Goal: Communication & Community: Ask a question

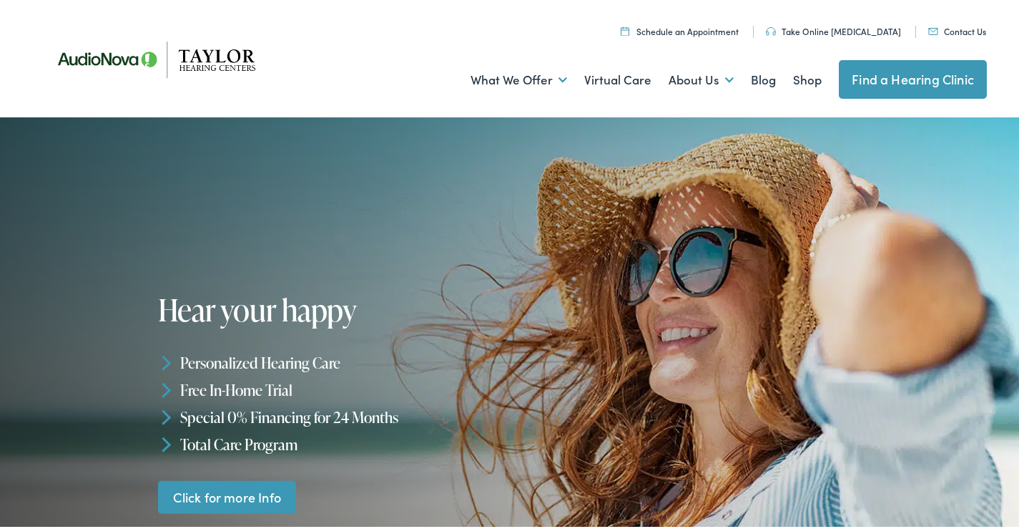
click at [929, 22] on link "Contact Us" at bounding box center [958, 28] width 58 height 12
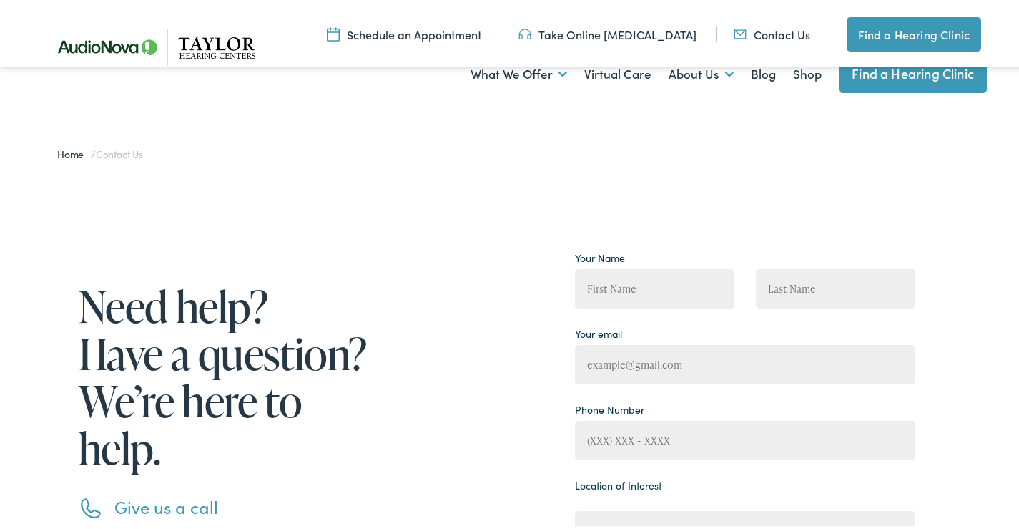
scroll to position [238, 0]
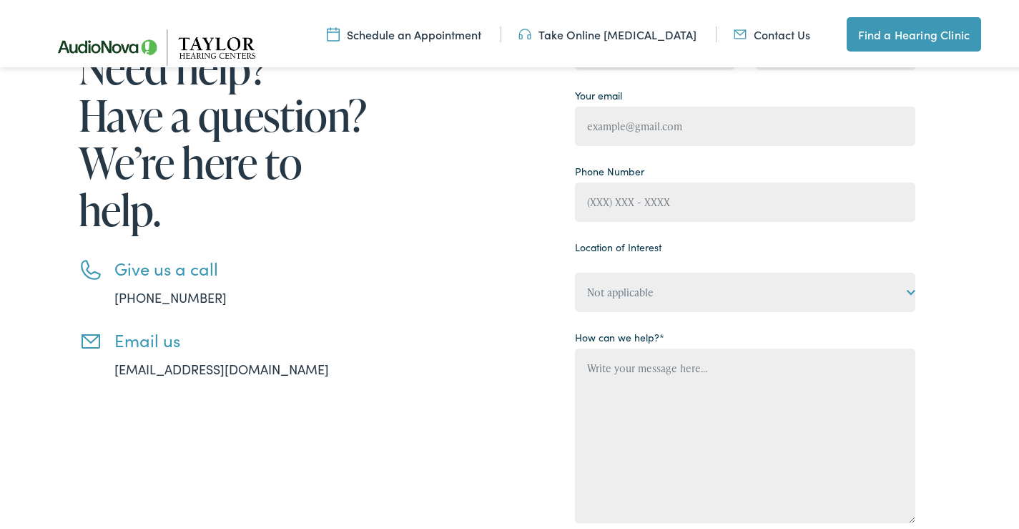
click at [654, 52] on nav "Menu Close Schedule an Appointment Take Online Hearing Test Contact Us Find a H…" at bounding box center [515, 32] width 1030 height 64
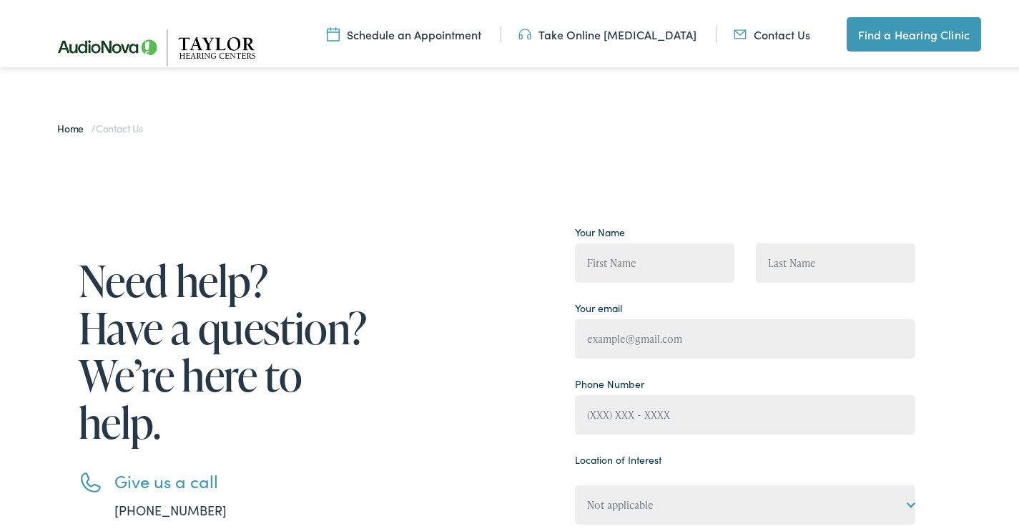
scroll to position [0, 0]
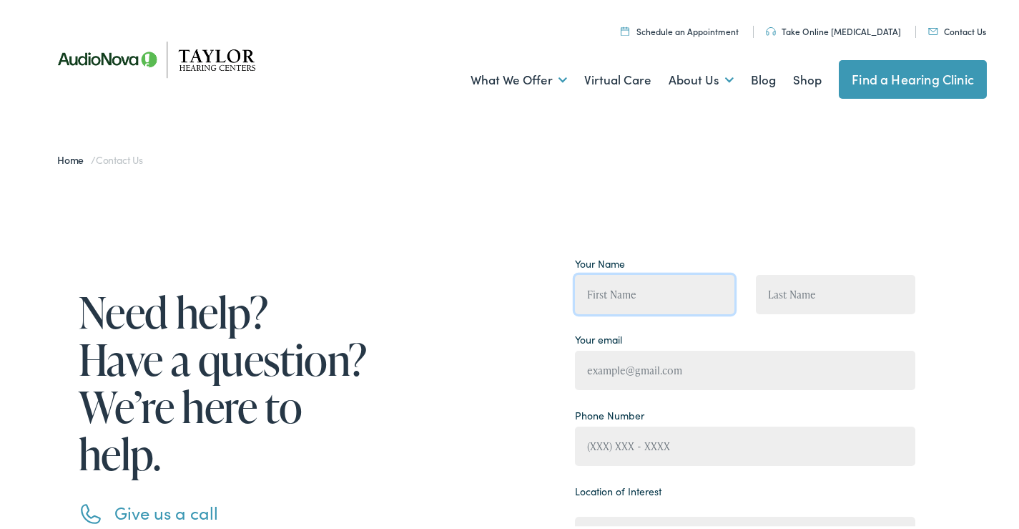
drag, startPoint x: 642, startPoint y: 280, endPoint x: 637, endPoint y: 290, distance: 11.6
click at [642, 281] on input "Contact form" at bounding box center [655, 291] width 160 height 39
type input "Lyn Sutton"
type input "lyn.sutton@system4cleans.com"
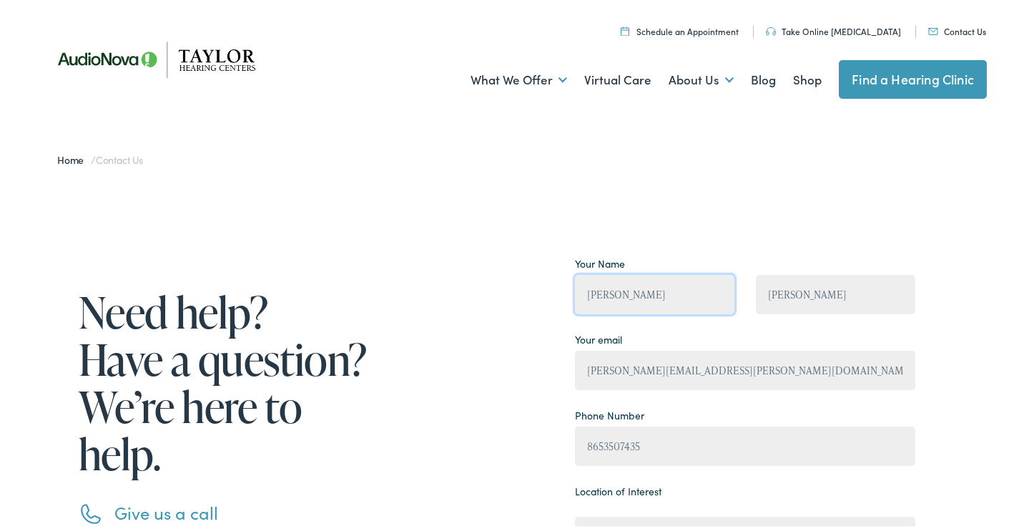
type input "(865) 350-7435"
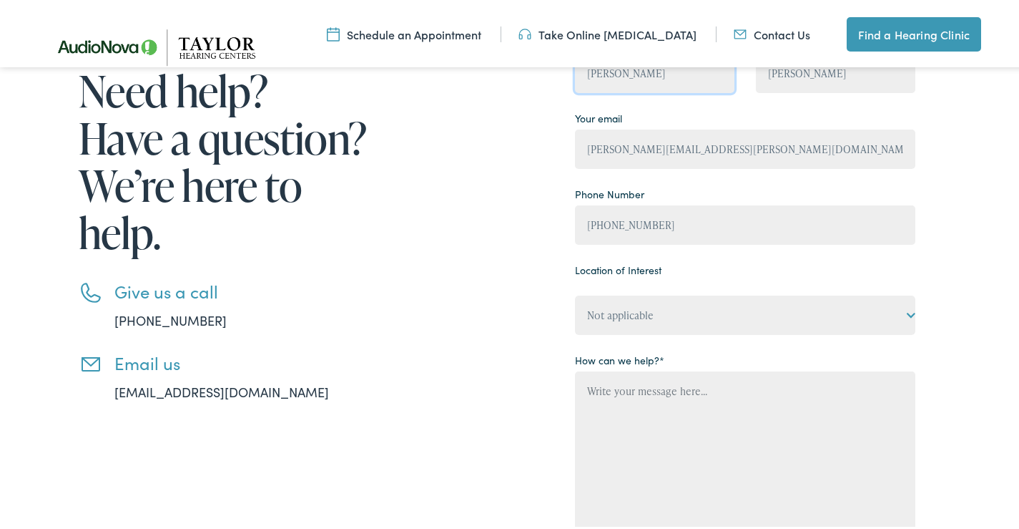
scroll to position [238, 0]
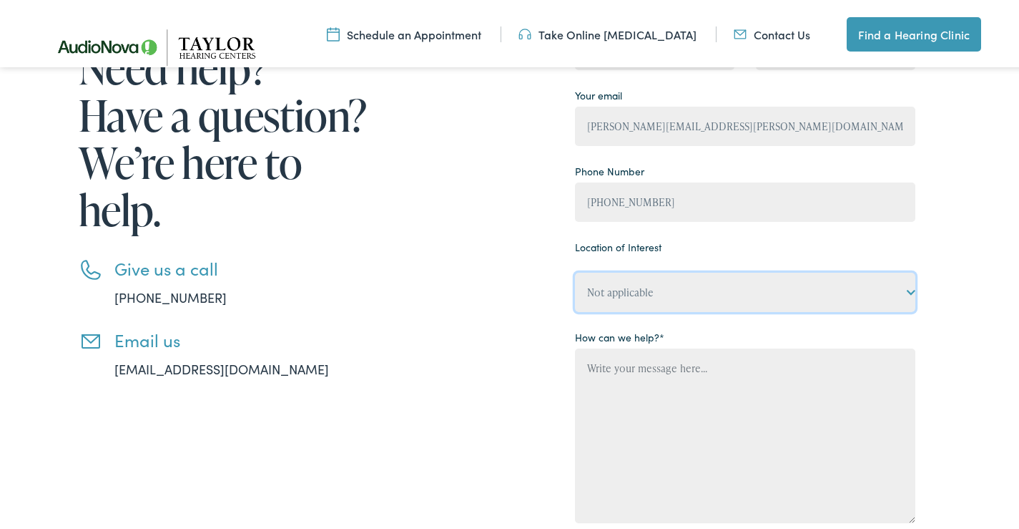
click at [651, 304] on select "Not applicable Taylor Hearing Centers, Cherokee Village Taylor Hearing Centers,…" at bounding box center [745, 289] width 341 height 39
drag, startPoint x: 645, startPoint y: 297, endPoint x: 636, endPoint y: 300, distance: 9.7
click at [645, 298] on select "Not applicable Taylor Hearing Centers, Cherokee Village Taylor Hearing Centers,…" at bounding box center [745, 289] width 341 height 39
select select "Taylor Hearing Centers, Mountain View"
click at [575, 270] on select "Not applicable Taylor Hearing Centers, Cherokee Village Taylor Hearing Centers,…" at bounding box center [745, 289] width 341 height 39
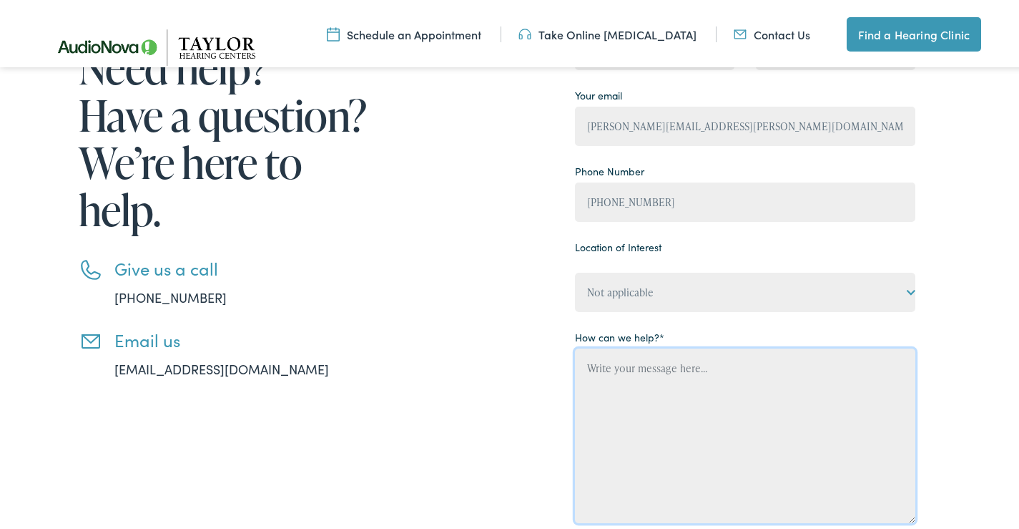
drag, startPoint x: 665, startPoint y: 381, endPoint x: 653, endPoint y: 359, distance: 24.3
click at [665, 381] on textarea "Contact form" at bounding box center [745, 433] width 341 height 175
paste textarea "Hi, Are you interested in a no-obligation cleaning quote for your business? Oth…"
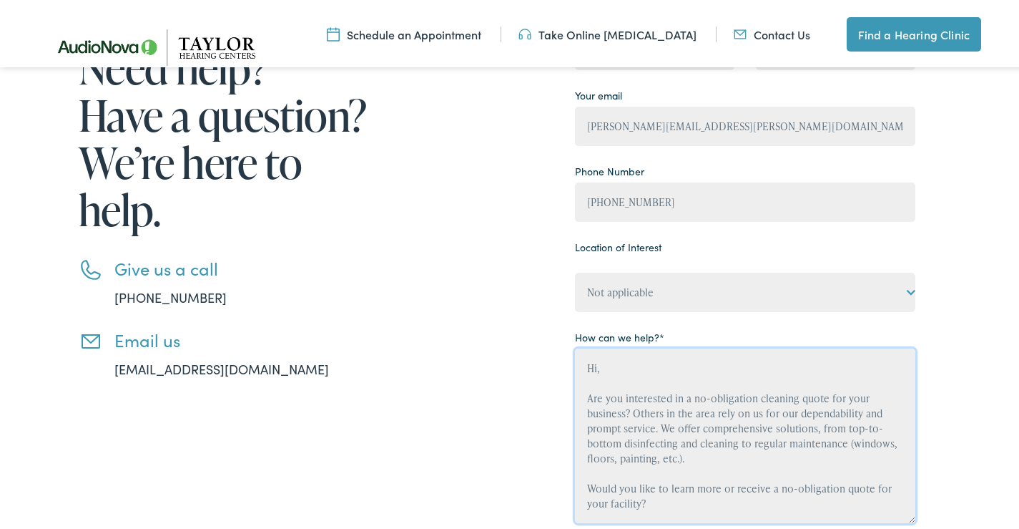
type textarea "Hi, Are you interested in a no-obligation cleaning quote for your business? Oth…"
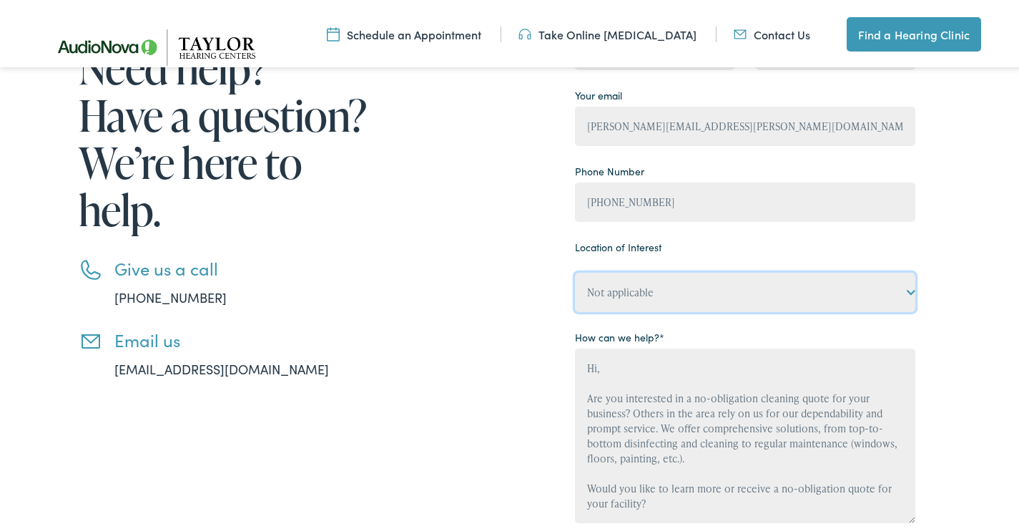
click at [658, 281] on select "Not applicable [PERSON_NAME] Hearing Centers, [GEOGRAPHIC_DATA] [PERSON_NAME] H…" at bounding box center [745, 289] width 341 height 39
select select "[PERSON_NAME] Hearing Centers, [GEOGRAPHIC_DATA]"
click at [575, 270] on select "Not applicable [PERSON_NAME] Hearing Centers, [GEOGRAPHIC_DATA] [PERSON_NAME] H…" at bounding box center [745, 289] width 341 height 39
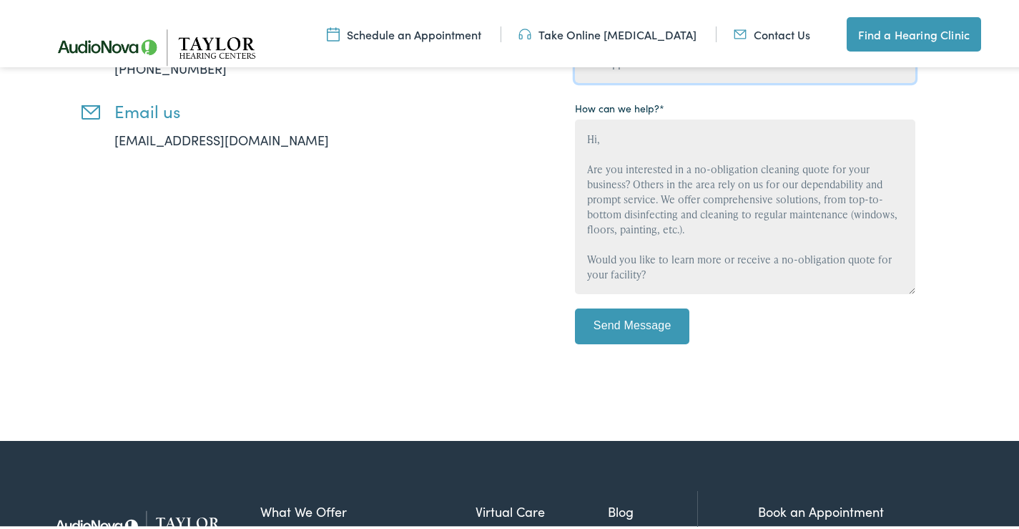
scroll to position [477, 0]
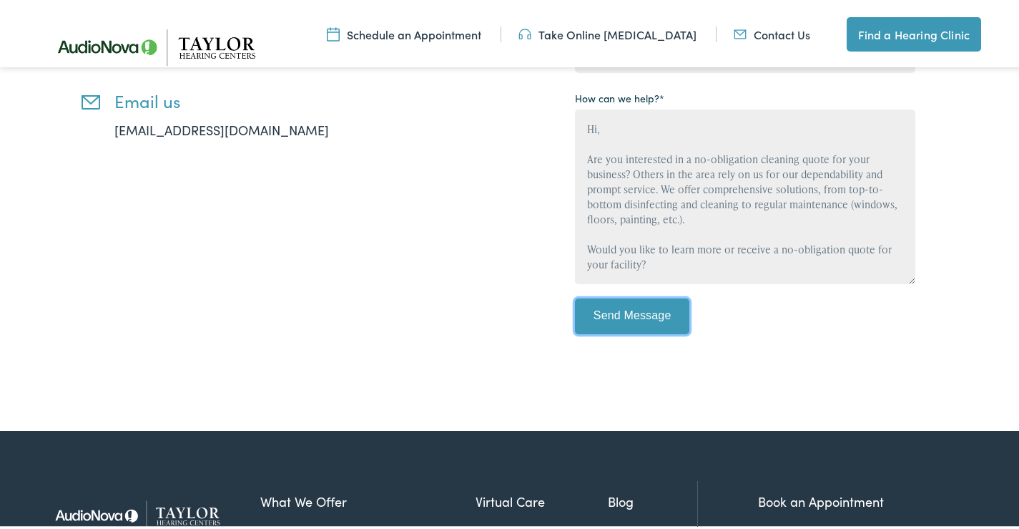
click at [626, 317] on input "Send Message" at bounding box center [632, 313] width 114 height 36
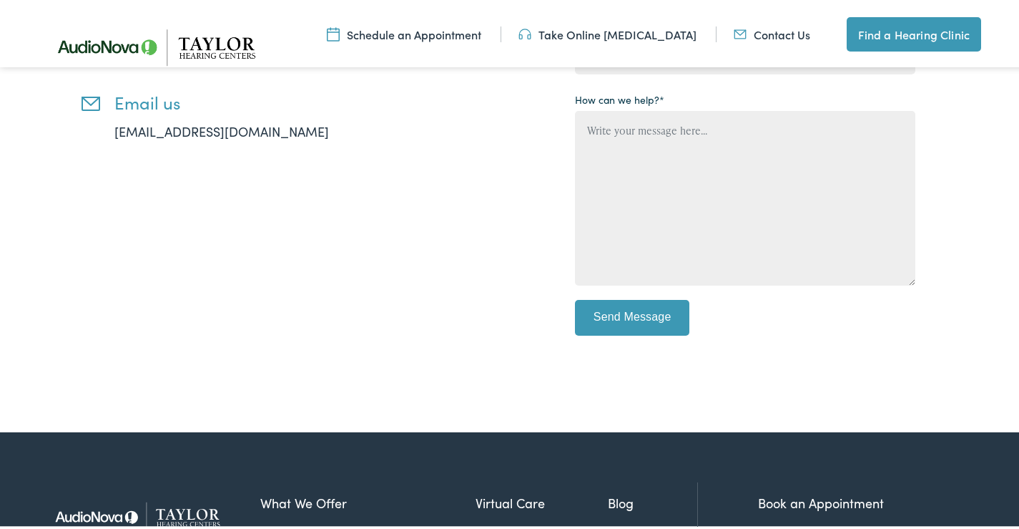
scroll to position [245, 0]
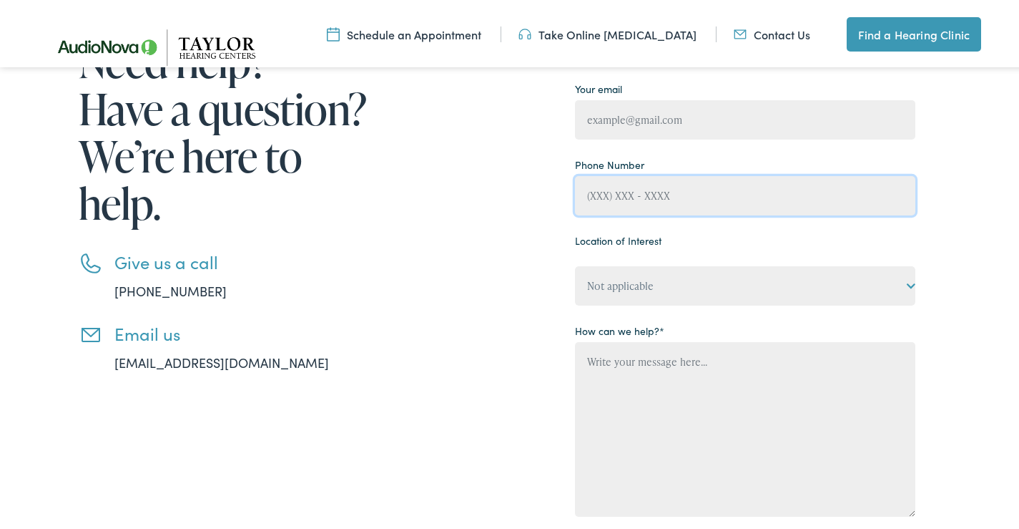
drag, startPoint x: 630, startPoint y: 174, endPoint x: 630, endPoint y: 199, distance: 25.0
click at [630, 177] on input "Contact form" at bounding box center [745, 192] width 341 height 39
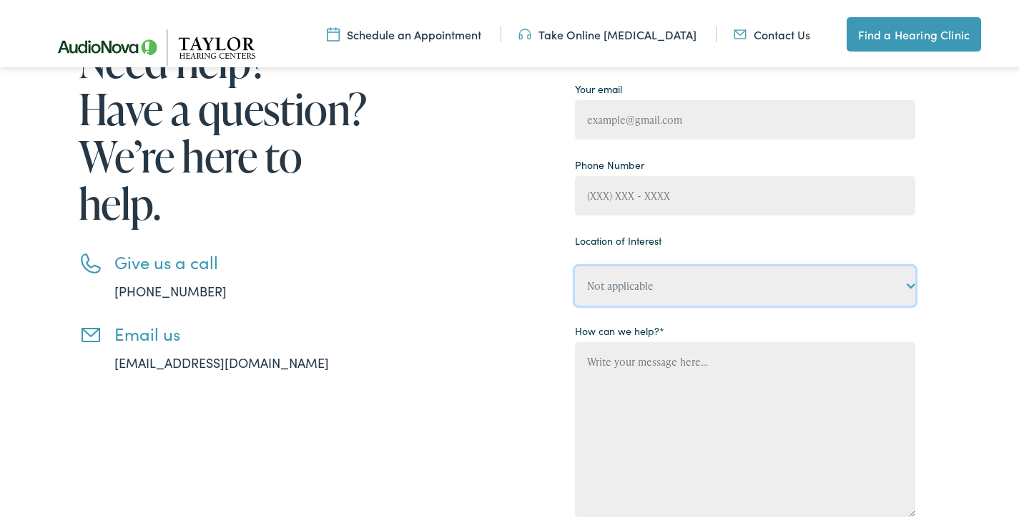
click at [622, 290] on select "Not applicable [PERSON_NAME] Hearing Centers, [GEOGRAPHIC_DATA] [PERSON_NAME] H…" at bounding box center [745, 282] width 341 height 39
select select "[PERSON_NAME] Hearing Centers, [GEOGRAPHIC_DATA]"
click at [575, 302] on select "Not applicable [PERSON_NAME] Hearing Centers, [GEOGRAPHIC_DATA] [PERSON_NAME] H…" at bounding box center [745, 282] width 341 height 39
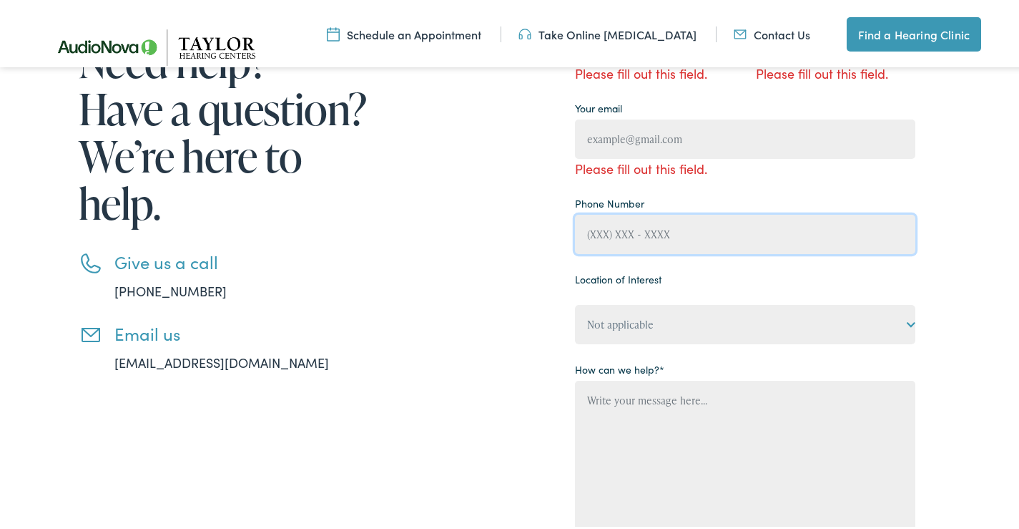
click at [632, 228] on input "Contact form" at bounding box center [745, 231] width 341 height 39
type input "[PHONE_NUMBER]"
type input "[PERSON_NAME]"
type input "[PERSON_NAME][EMAIL_ADDRESS][PERSON_NAME][DOMAIN_NAME]"
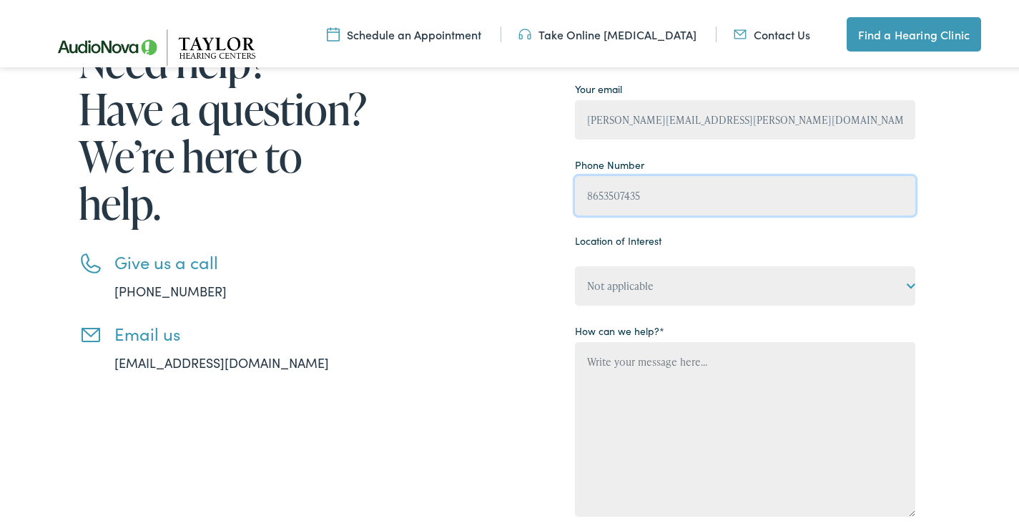
type input "[PHONE_NUMBER]"
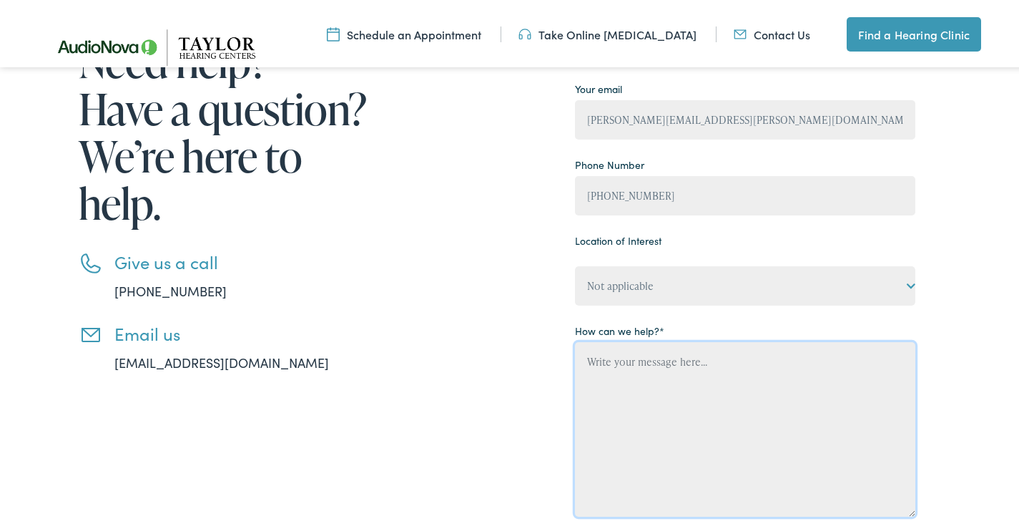
drag, startPoint x: 663, startPoint y: 406, endPoint x: 658, endPoint y: 397, distance: 9.9
click at [660, 402] on textarea "Contact form" at bounding box center [745, 426] width 341 height 175
paste textarea "Hi, Are you interested in a no-obligation cleaning quote for your business? Oth…"
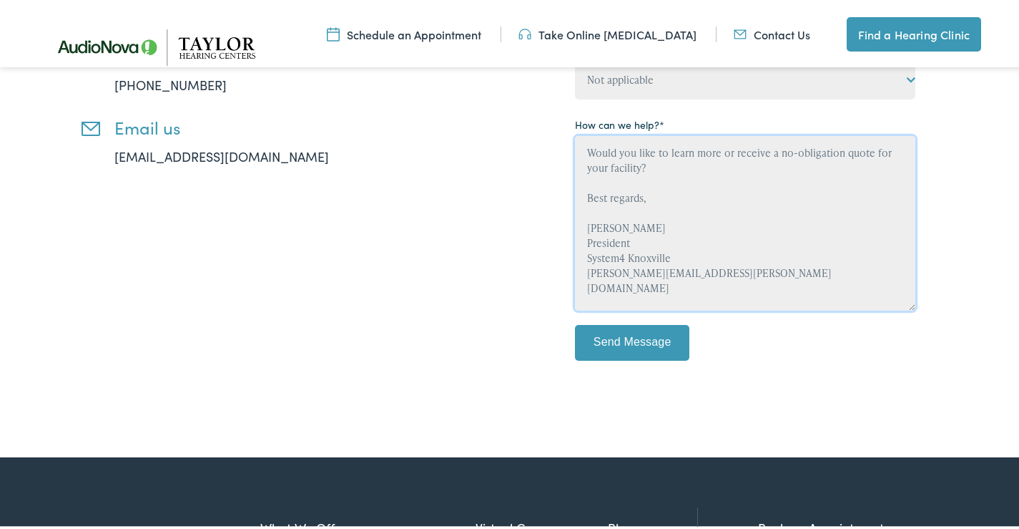
scroll to position [483, 0]
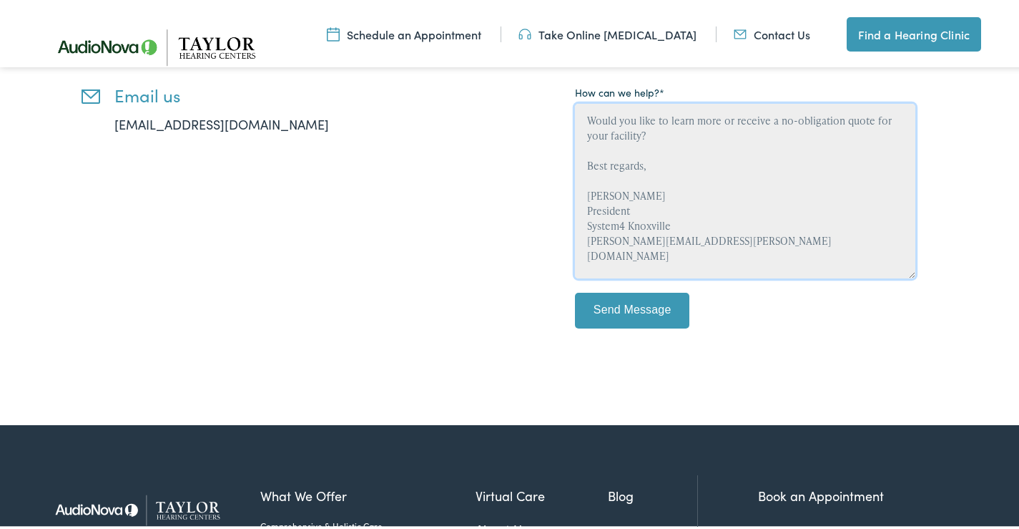
type textarea "Hi, Are you interested in a no-obligation cleaning quote for your business? Oth…"
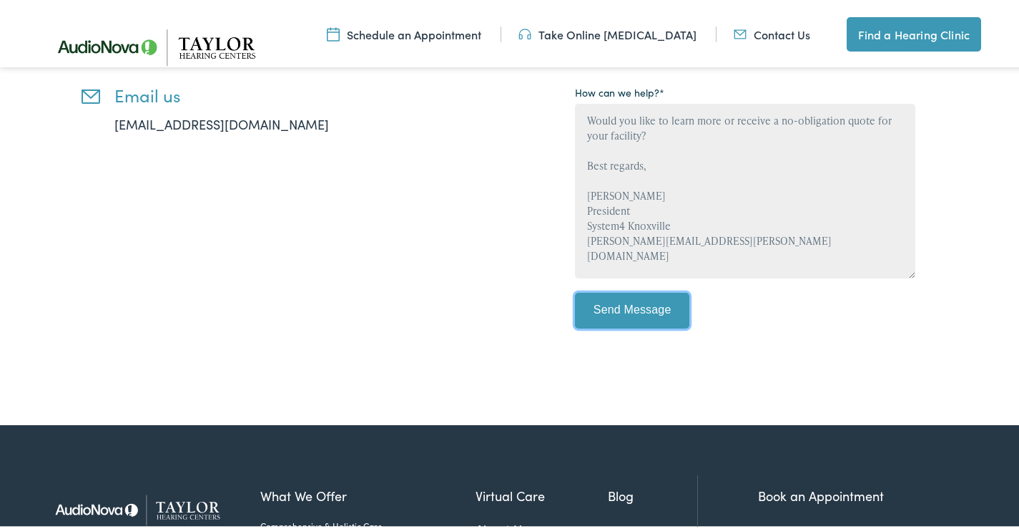
drag, startPoint x: 645, startPoint y: 293, endPoint x: 647, endPoint y: 304, distance: 11.8
click at [645, 295] on input "Send Message" at bounding box center [632, 308] width 114 height 36
click at [649, 304] on input "Send Message" at bounding box center [632, 308] width 114 height 36
